Goal: Navigation & Orientation: Find specific page/section

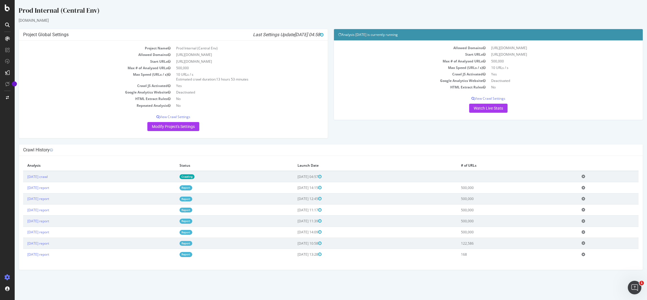
click at [599, 70] on td "10 URLs / s" at bounding box center [563, 67] width 150 height 6
click at [473, 130] on div "Project Global Settings Last Settings Update [DATE] 04:58 Project Name Prod Int…" at bounding box center [331, 86] width 630 height 115
